Goal: Find specific page/section: Find specific page/section

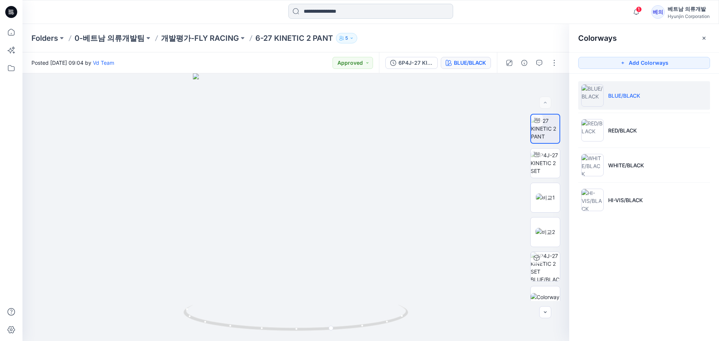
click at [332, 10] on input at bounding box center [370, 11] width 165 height 15
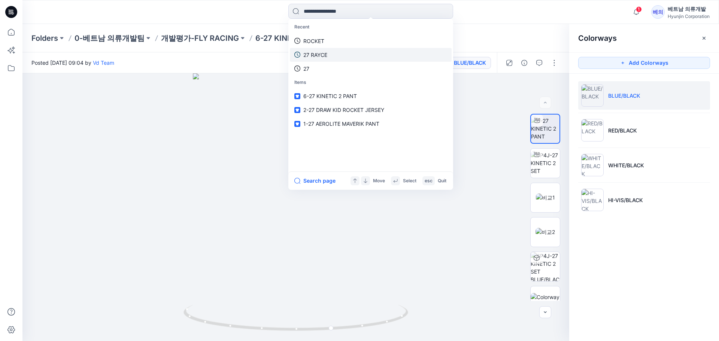
click at [324, 57] on p "27 RAYCE" at bounding box center [315, 55] width 24 height 8
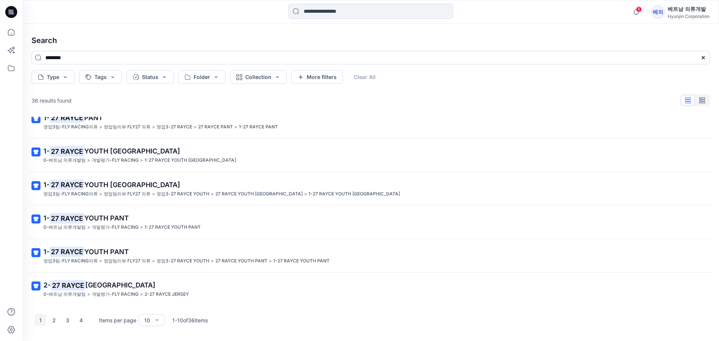
scroll to position [147, 0]
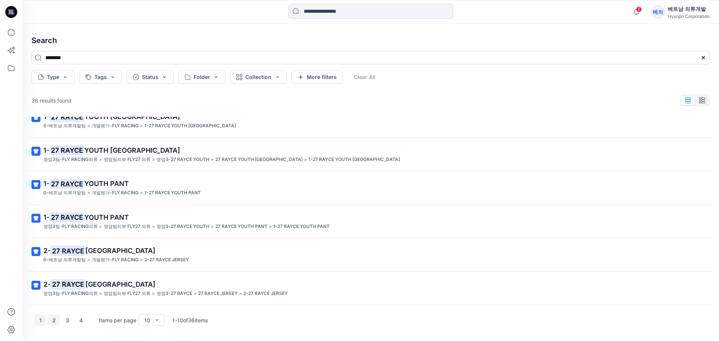
click at [51, 322] on button "2" at bounding box center [54, 320] width 12 height 12
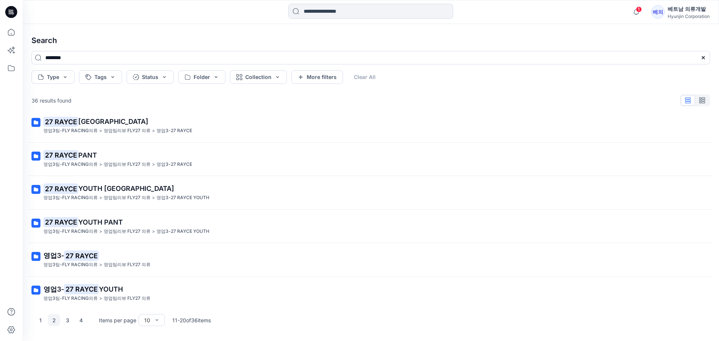
scroll to position [72, 0]
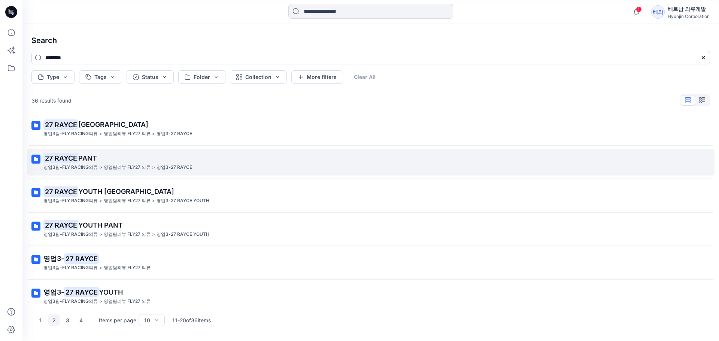
click at [87, 159] on span "PANT" at bounding box center [87, 158] width 19 height 8
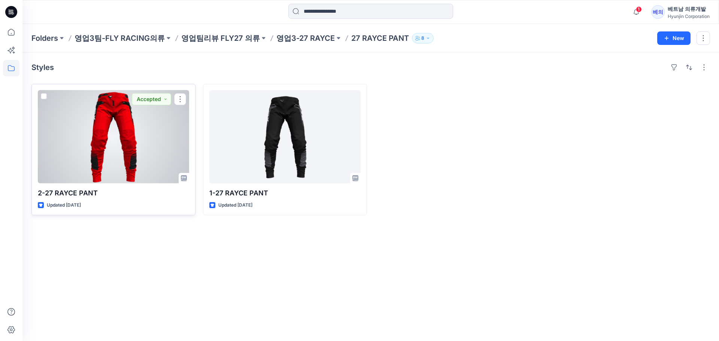
click at [129, 127] on div at bounding box center [113, 136] width 151 height 93
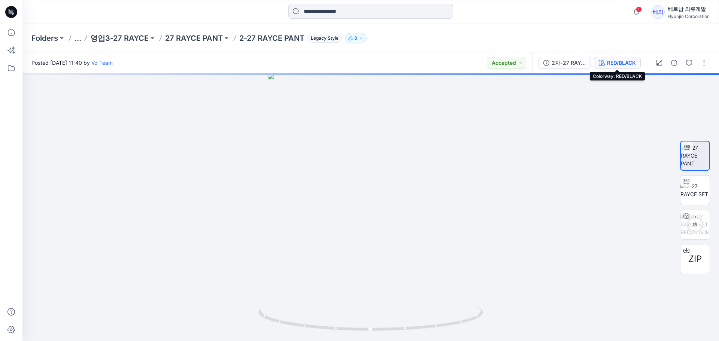
click at [623, 68] on button "RED/BLACK" at bounding box center [617, 63] width 47 height 12
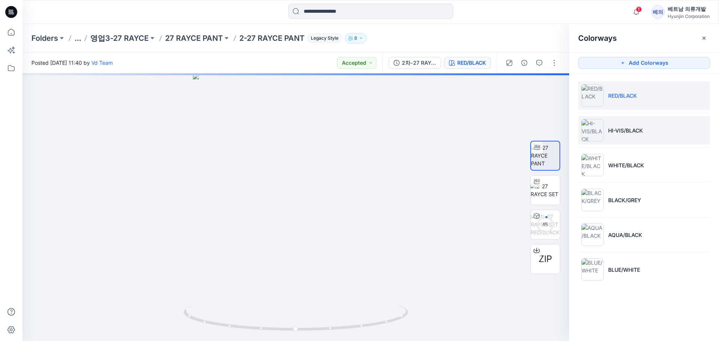
click at [626, 127] on p "HI-VIS/BLACK" at bounding box center [625, 131] width 35 height 8
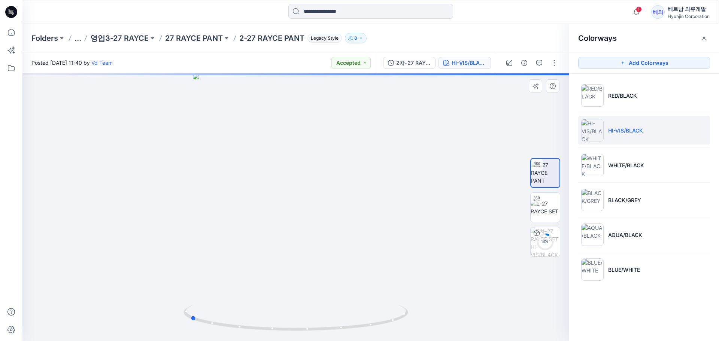
drag, startPoint x: 359, startPoint y: 203, endPoint x: 255, endPoint y: 193, distance: 104.6
click at [255, 193] on div at bounding box center [295, 207] width 547 height 268
